Goal: Task Accomplishment & Management: Manage account settings

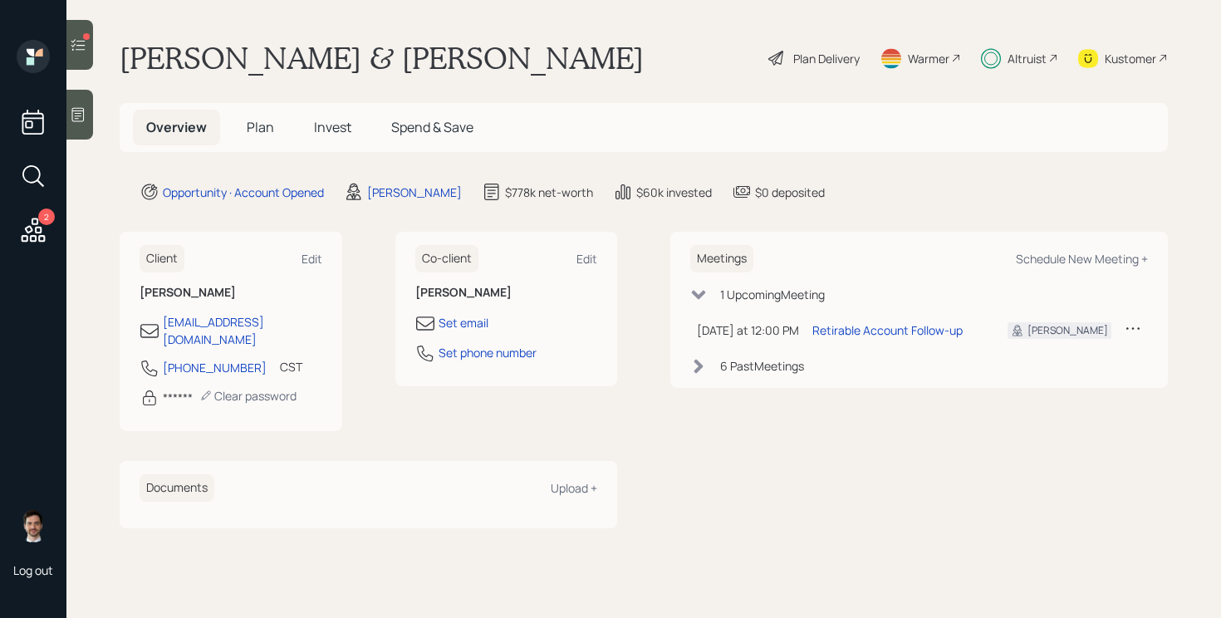
click at [260, 127] on span "Plan" at bounding box center [260, 127] width 27 height 18
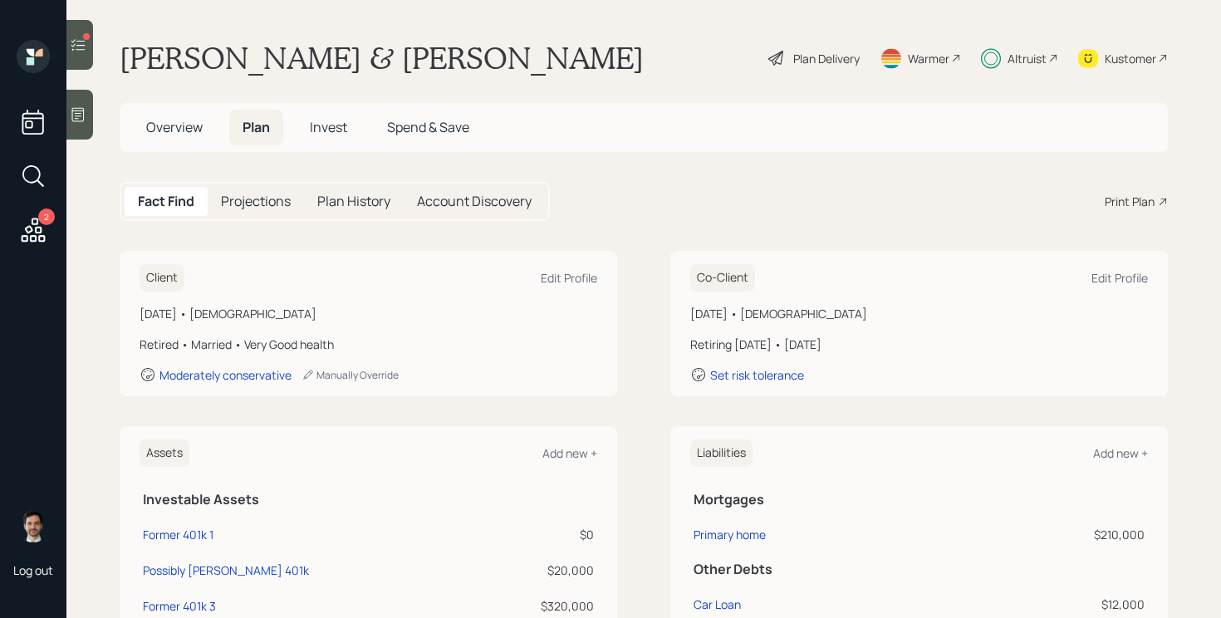
click at [334, 135] on span "Invest" at bounding box center [328, 127] width 37 height 18
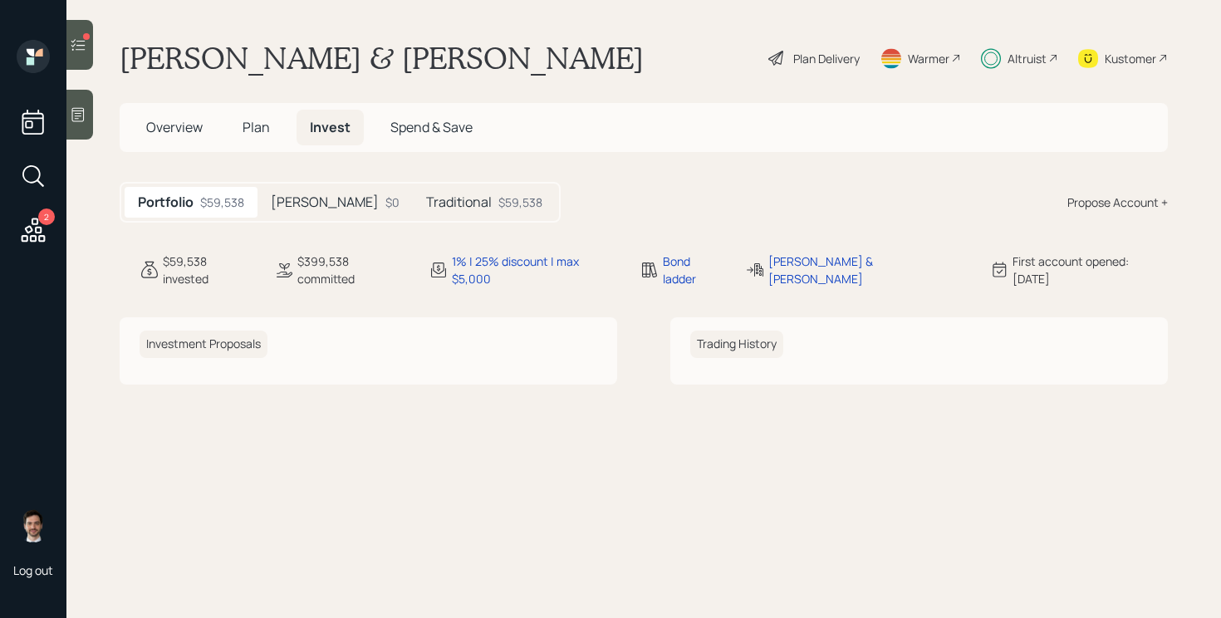
click at [299, 207] on h5 "Roth" at bounding box center [325, 202] width 108 height 16
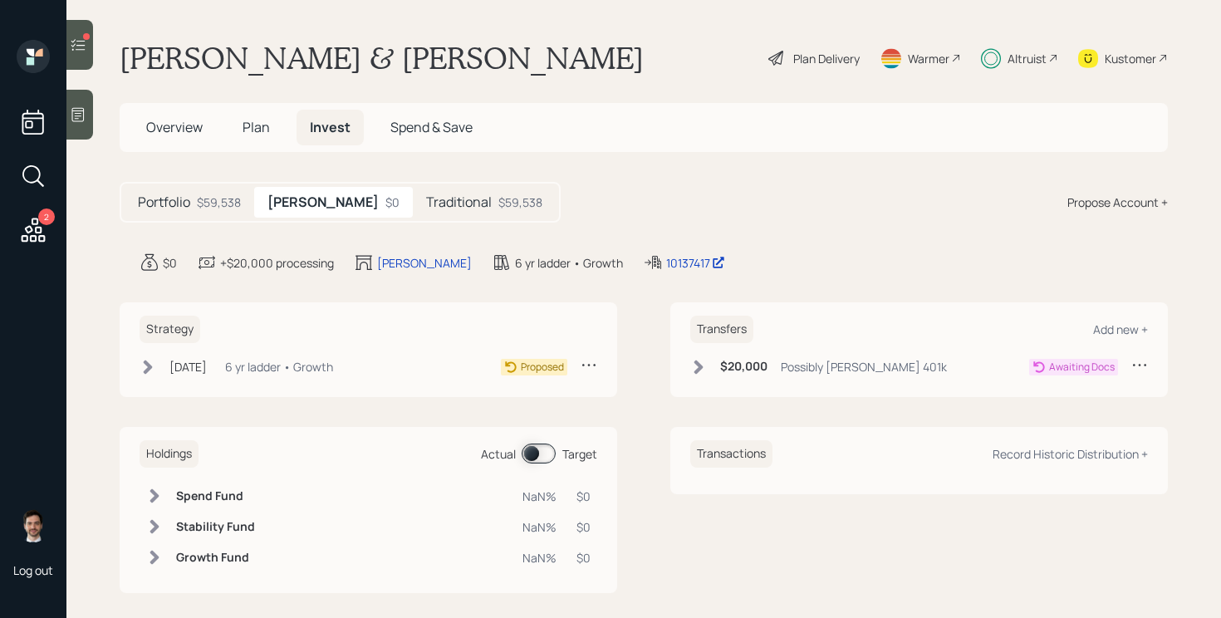
click at [148, 370] on icon at bounding box center [148, 367] width 9 height 14
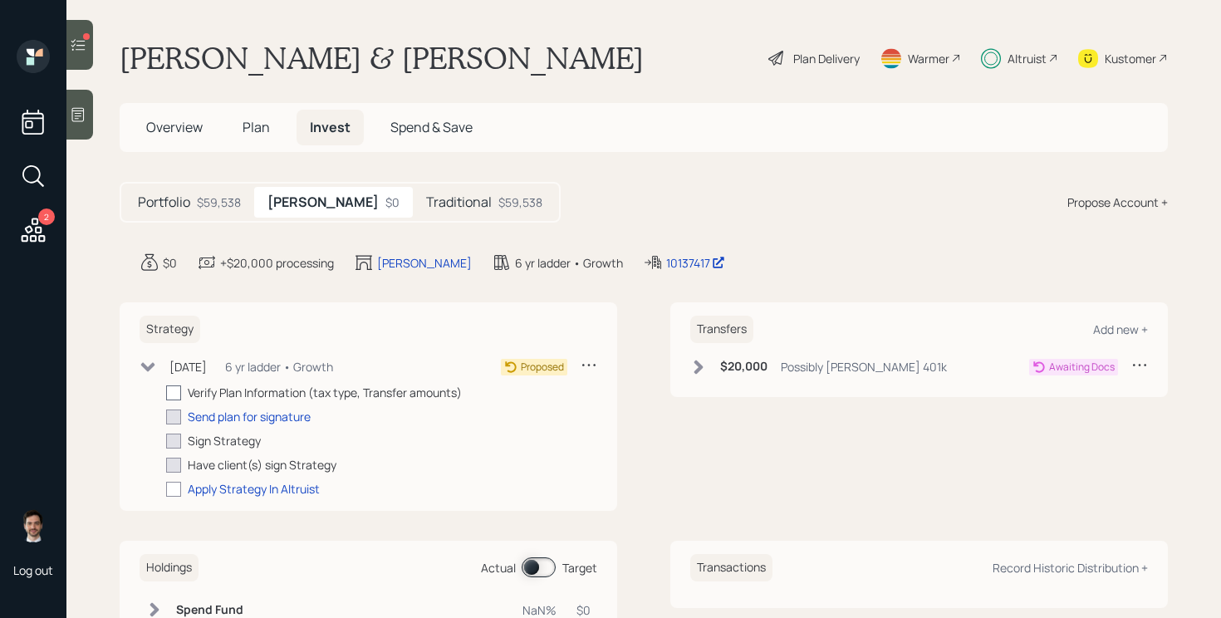
click at [174, 400] on div at bounding box center [173, 392] width 15 height 15
click at [166, 393] on input "checkbox" at bounding box center [165, 392] width 1 height 1
checkbox input "true"
click at [233, 422] on div "Send plan for signature" at bounding box center [249, 416] width 123 height 17
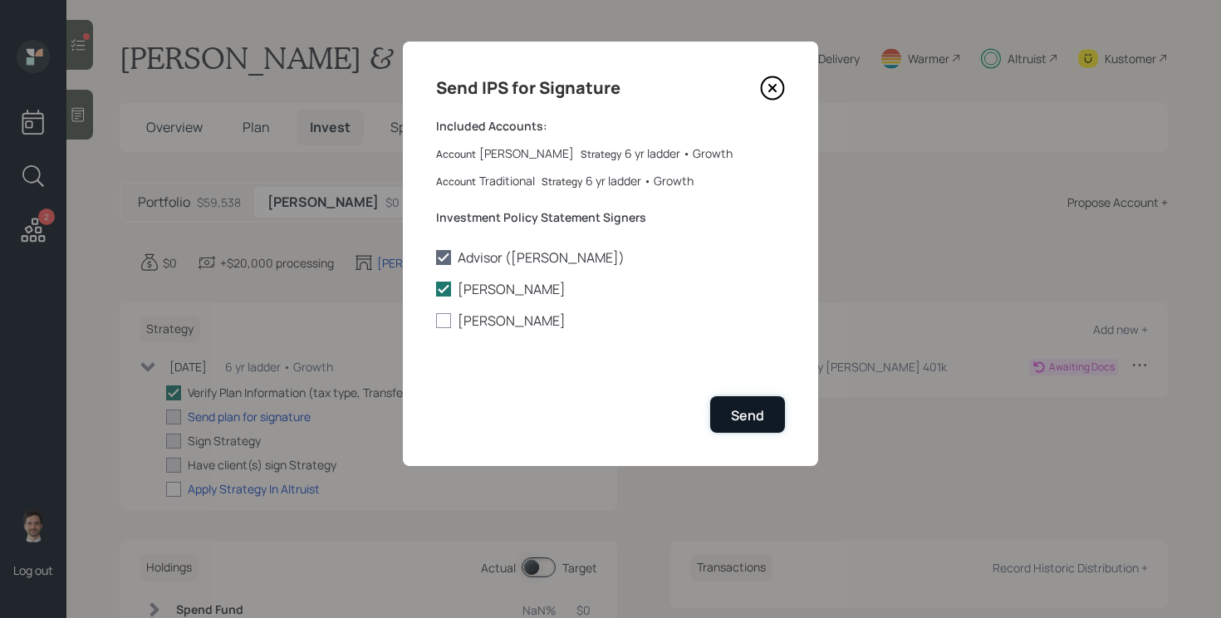
click at [743, 405] on button "Send" at bounding box center [747, 414] width 75 height 36
checkbox input "true"
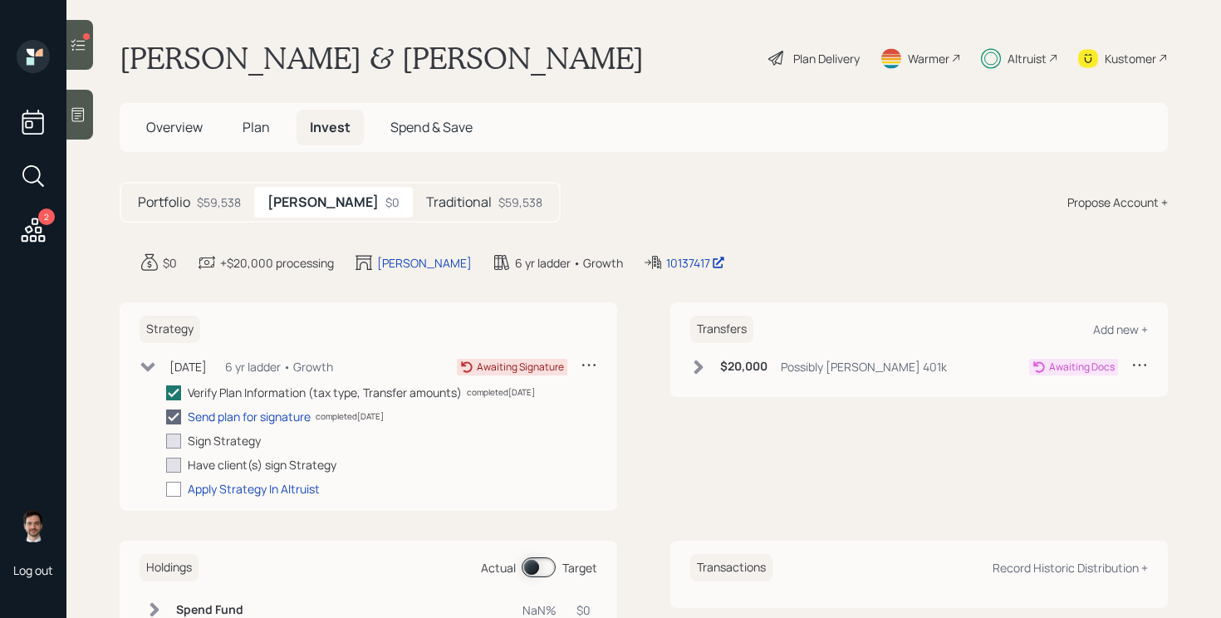
click at [426, 196] on h5 "Traditional" at bounding box center [459, 202] width 66 height 16
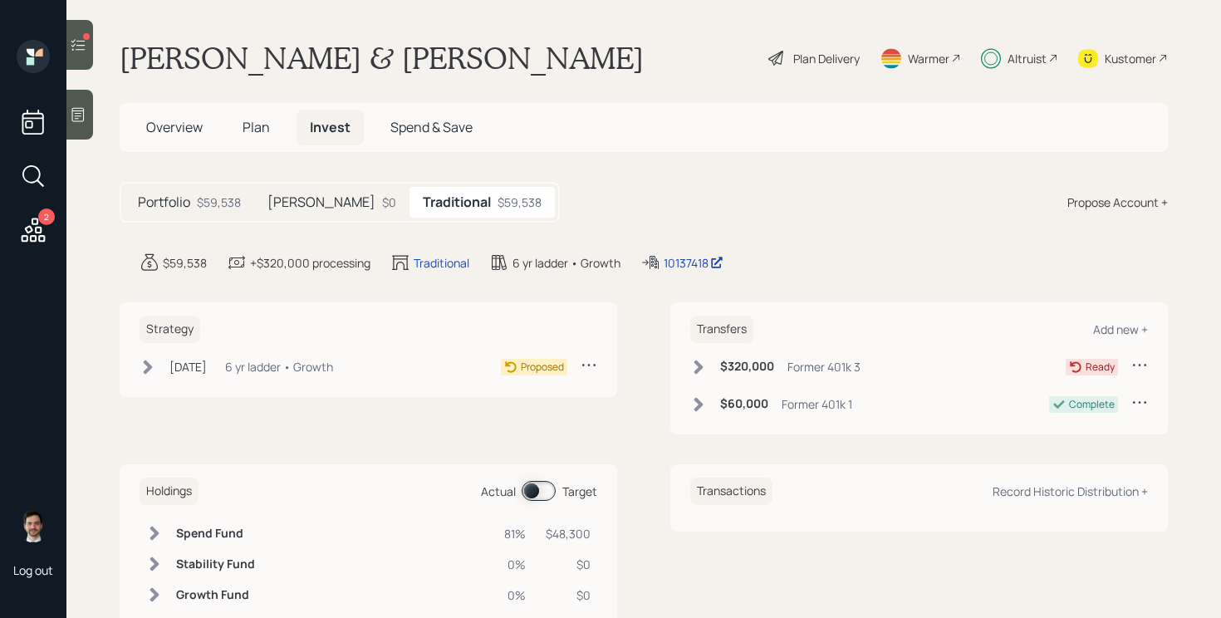
click at [145, 365] on icon at bounding box center [148, 367] width 17 height 17
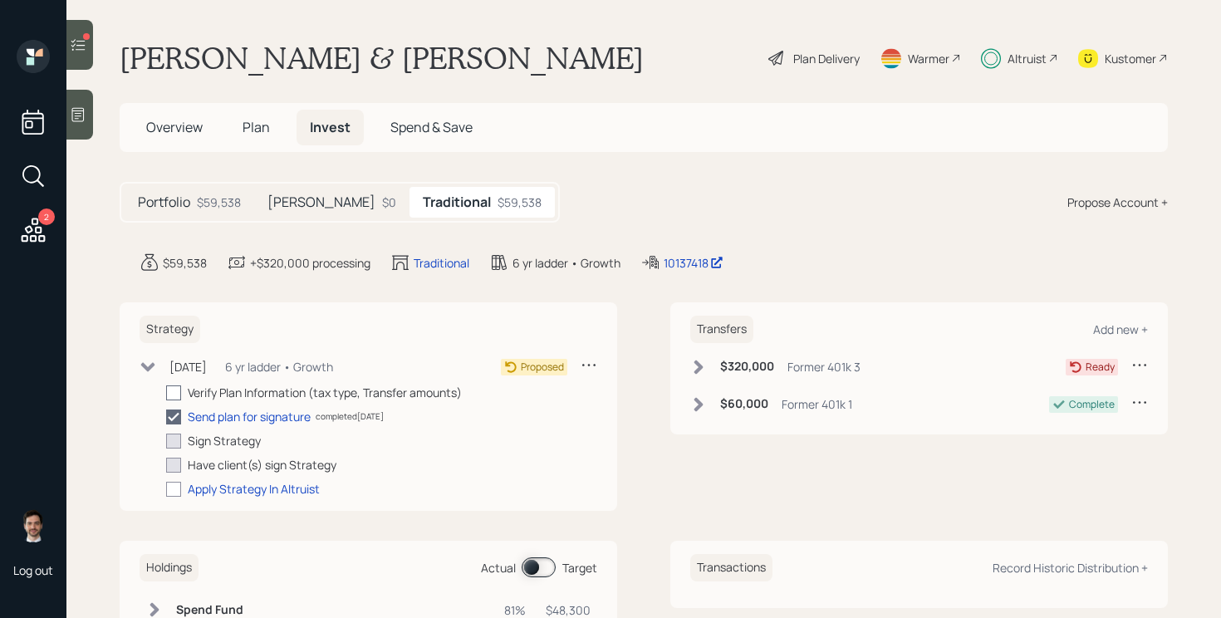
click at [178, 396] on div at bounding box center [173, 392] width 15 height 15
click at [166, 393] on input "checkbox" at bounding box center [165, 392] width 1 height 1
checkbox input "true"
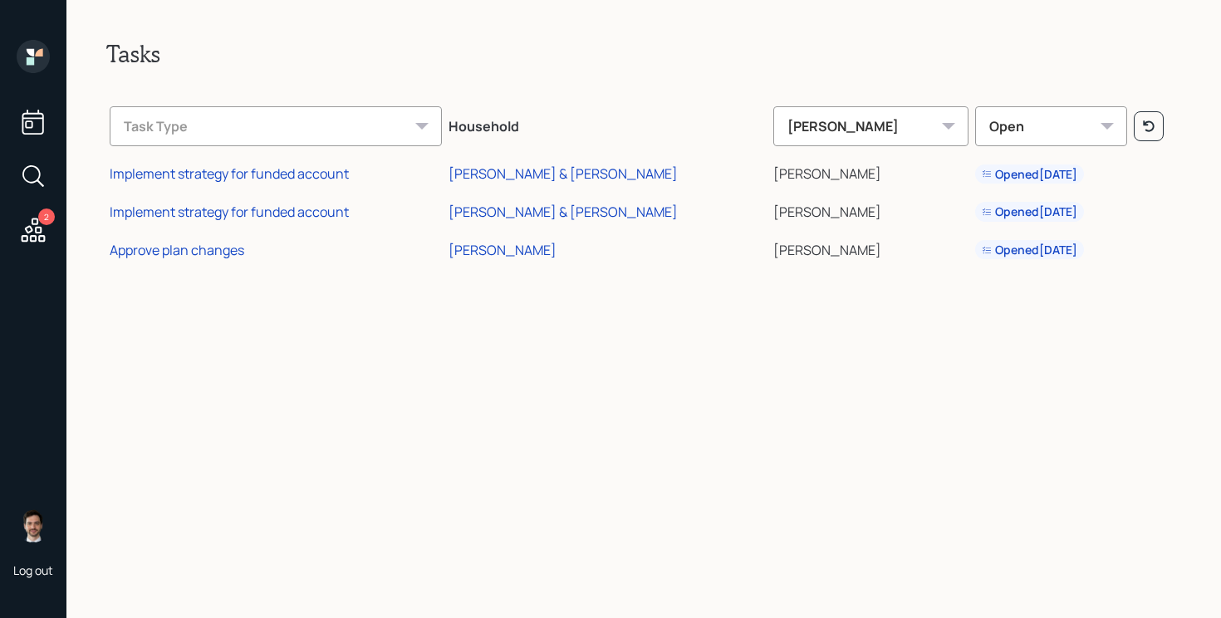
click at [36, 53] on icon at bounding box center [38, 52] width 7 height 7
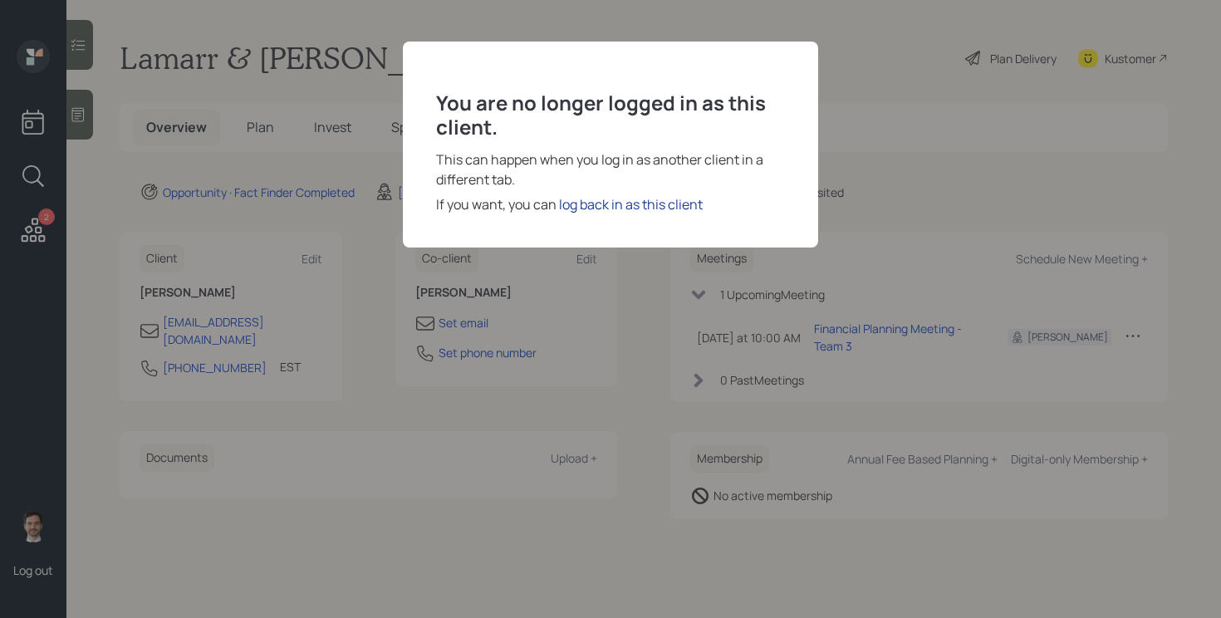
click at [646, 199] on div "log back in as this client" at bounding box center [631, 204] width 144 height 20
